Goal: Obtain resource: Download file/media

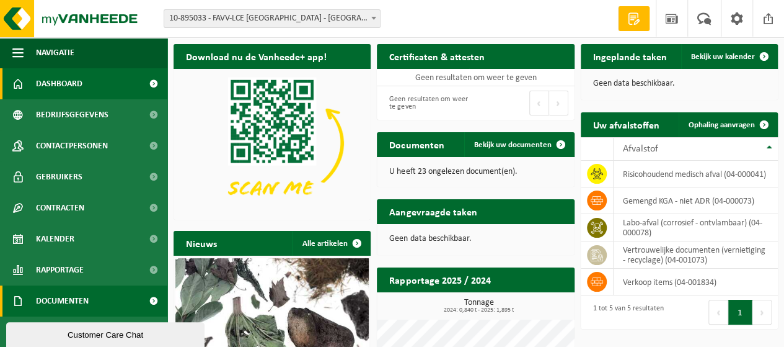
click at [65, 296] on span "Documenten" at bounding box center [62, 300] width 53 height 31
click at [143, 302] on span at bounding box center [154, 300] width 28 height 31
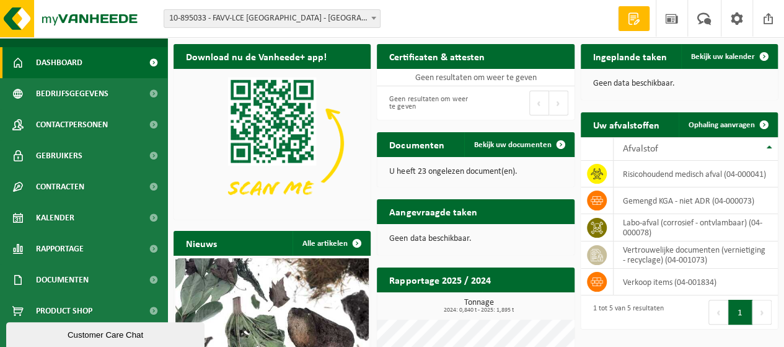
scroll to position [31, 0]
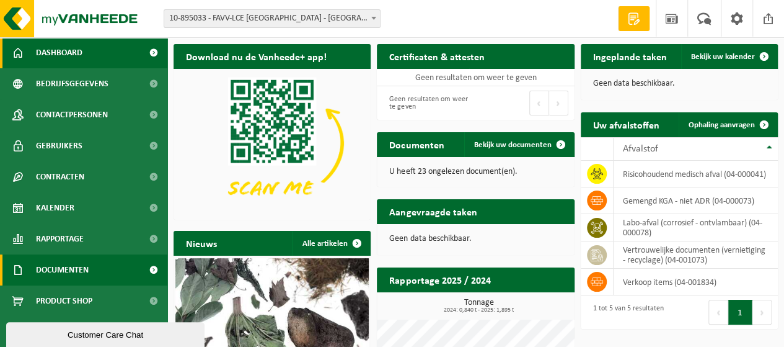
click at [147, 272] on span at bounding box center [154, 269] width 28 height 31
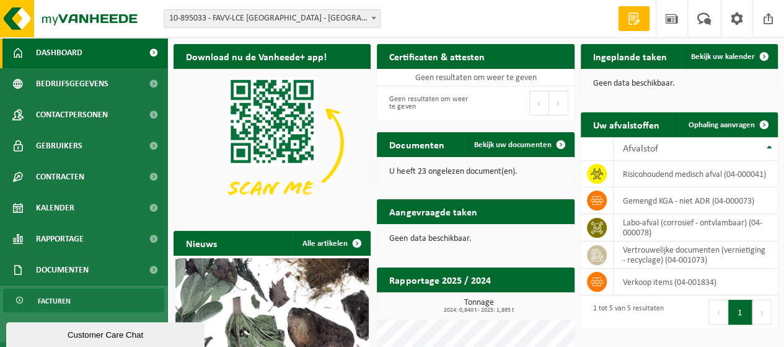
click at [89, 298] on link "Facturen" at bounding box center [83, 300] width 161 height 24
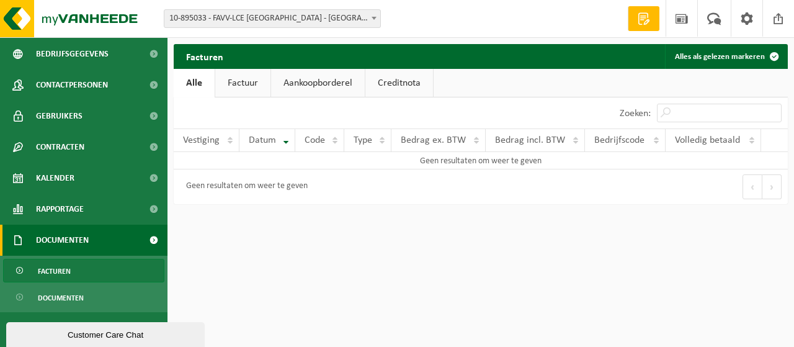
scroll to position [88, 0]
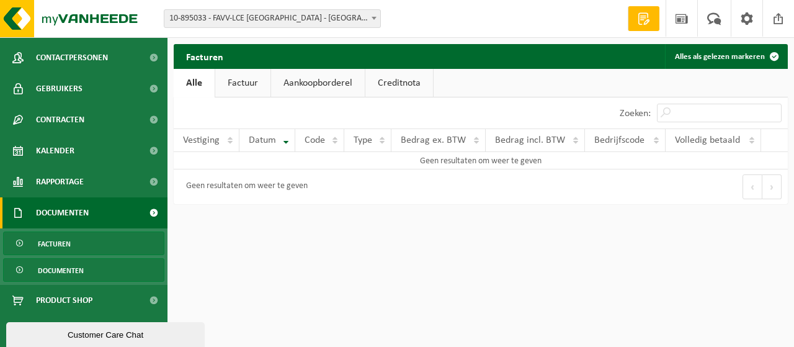
click at [78, 280] on span "Documenten" at bounding box center [61, 271] width 46 height 24
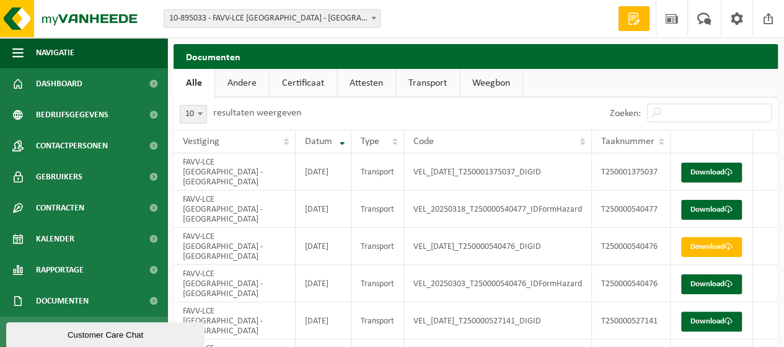
scroll to position [224, 0]
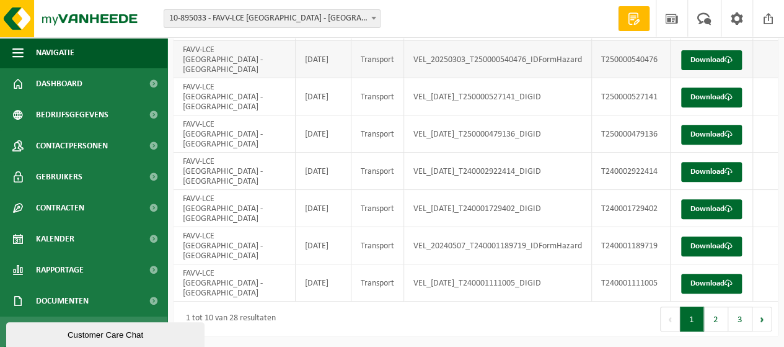
click at [449, 68] on td "VEL_20250303_T250000540476_IDFormHazard" at bounding box center [498, 59] width 188 height 37
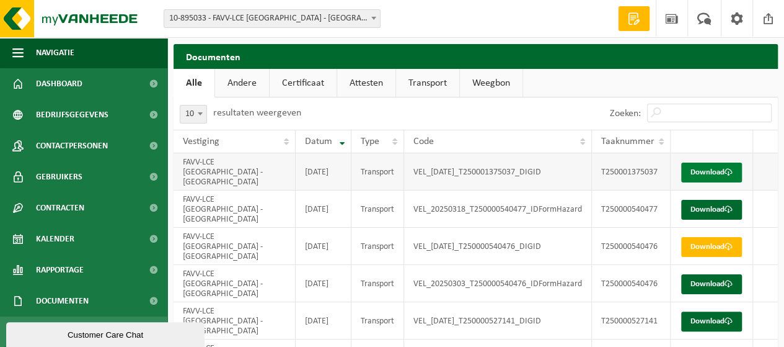
click at [725, 176] on span at bounding box center [729, 172] width 8 height 8
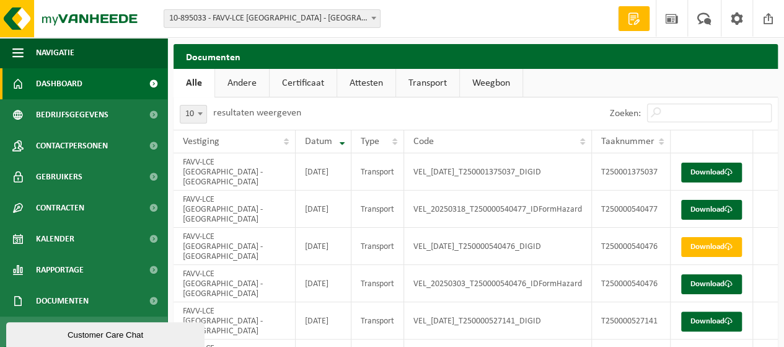
click at [45, 86] on span "Dashboard" at bounding box center [59, 83] width 47 height 31
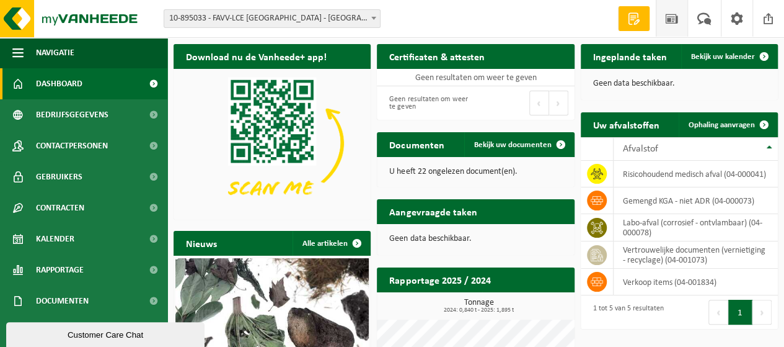
click at [678, 16] on span at bounding box center [672, 18] width 19 height 37
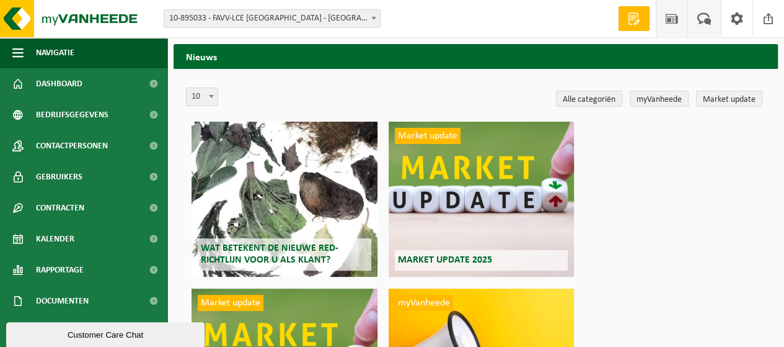
click at [699, 16] on span at bounding box center [704, 18] width 20 height 37
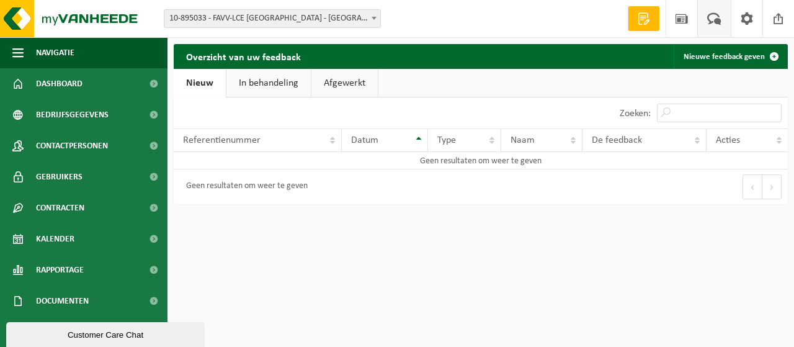
click at [291, 87] on link "In behandeling" at bounding box center [268, 83] width 84 height 29
click at [346, 86] on link "Afgewerkt" at bounding box center [346, 83] width 66 height 29
click at [205, 82] on link "Nieuw" at bounding box center [199, 83] width 50 height 29
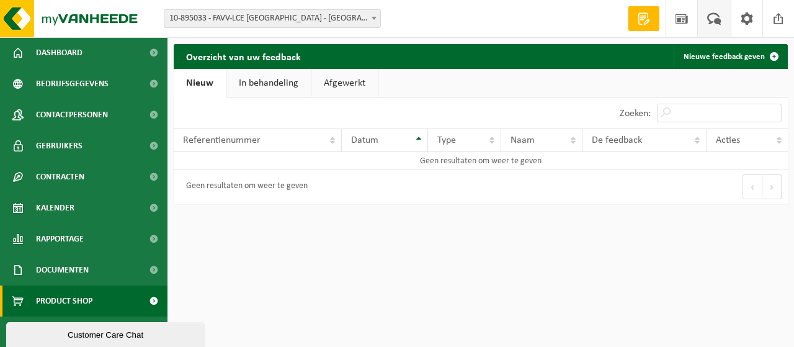
click at [149, 299] on span at bounding box center [154, 300] width 28 height 31
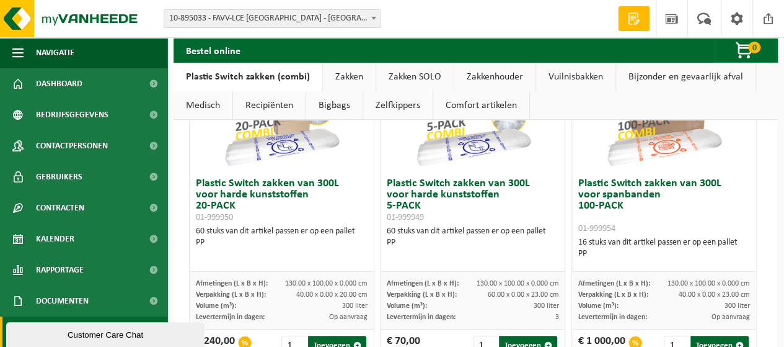
scroll to position [174, 0]
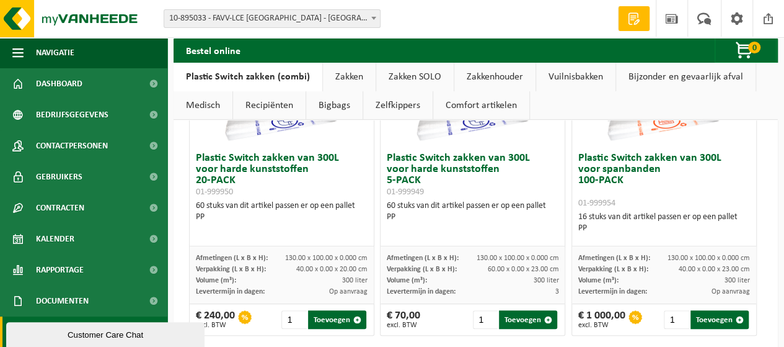
click at [345, 75] on link "Zakken" at bounding box center [349, 77] width 53 height 29
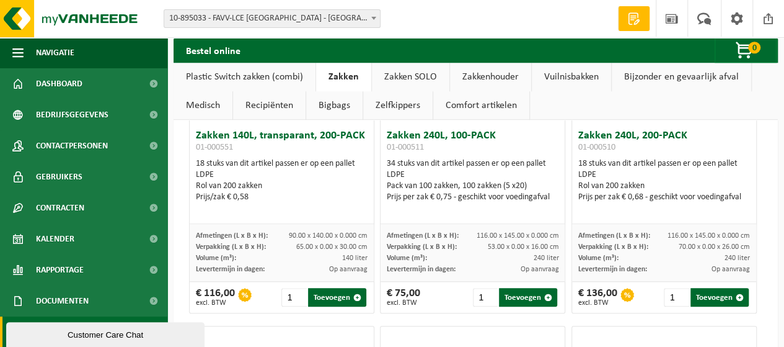
scroll to position [521, 0]
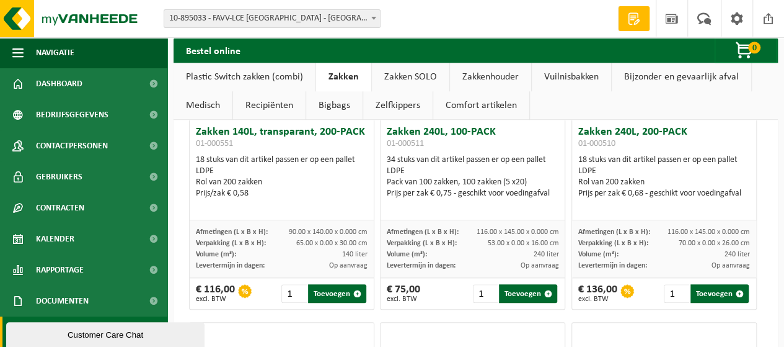
click at [494, 6] on div "Vestiging: 10-895033 - FAVV-[GEOGRAPHIC_DATA] - [GEOGRAPHIC_DATA] 10-895033 - F…" at bounding box center [392, 19] width 784 height 38
